Goal: Navigation & Orientation: Find specific page/section

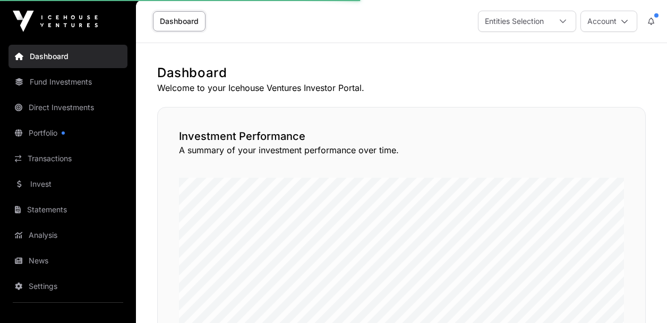
scroll to position [536, 0]
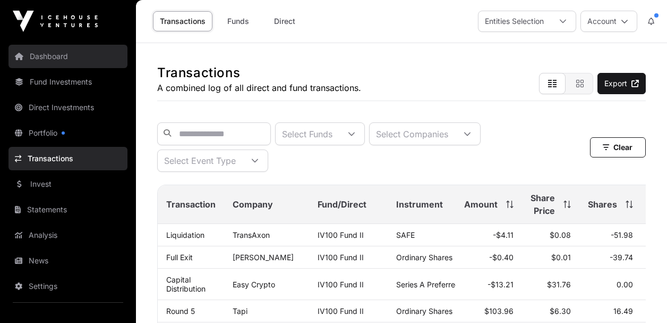
click at [52, 59] on link "Dashboard" at bounding box center [68, 56] width 119 height 23
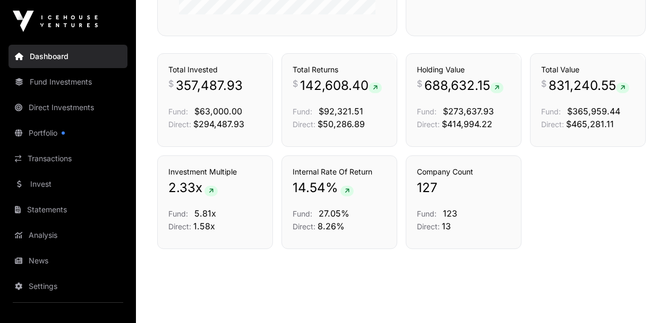
scroll to position [587, 0]
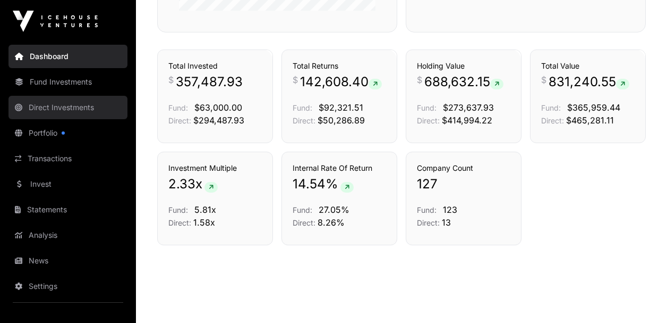
click at [71, 106] on link "Direct Investments" at bounding box center [68, 107] width 119 height 23
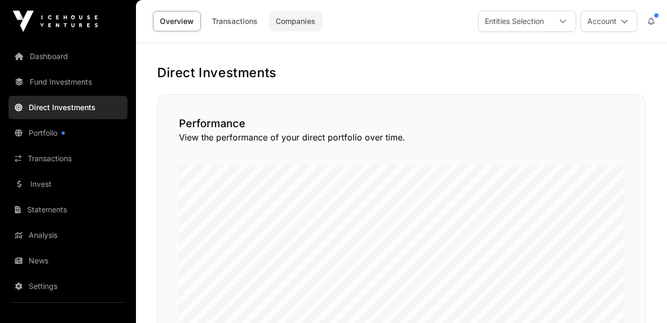
click at [295, 21] on link "Companies" at bounding box center [296, 21] width 54 height 20
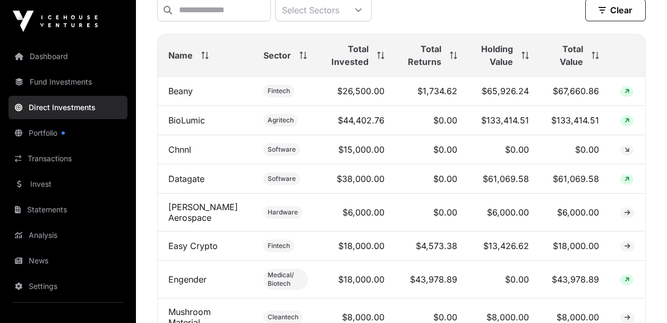
scroll to position [357, 0]
